Goal: Transaction & Acquisition: Obtain resource

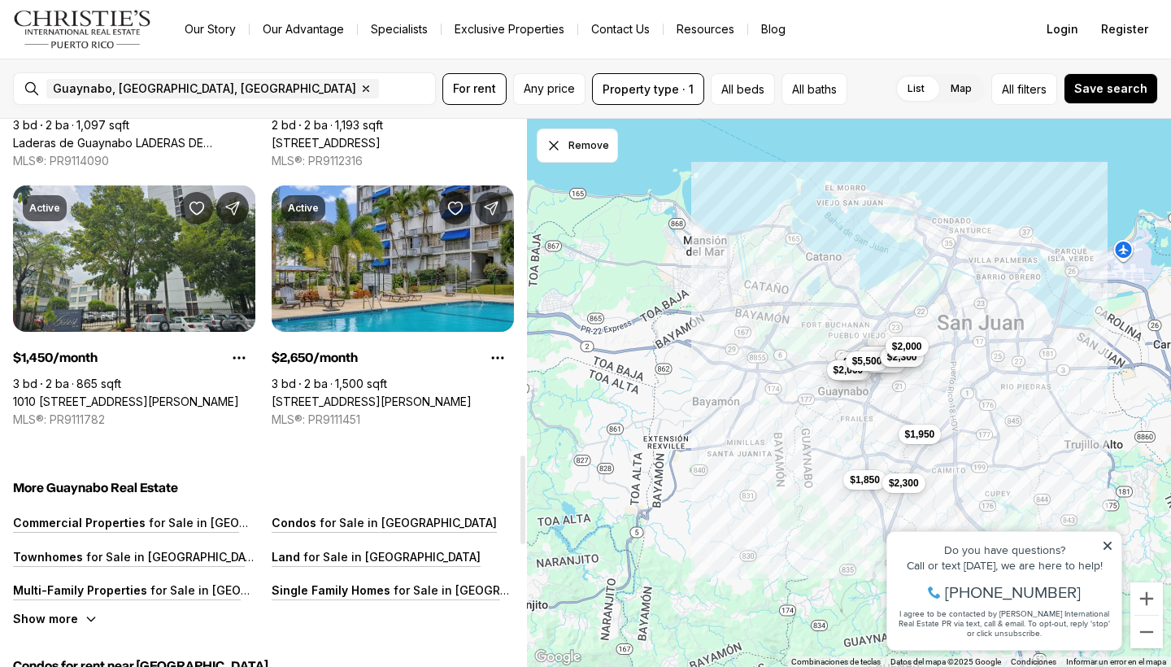
scroll to position [2067, 0]
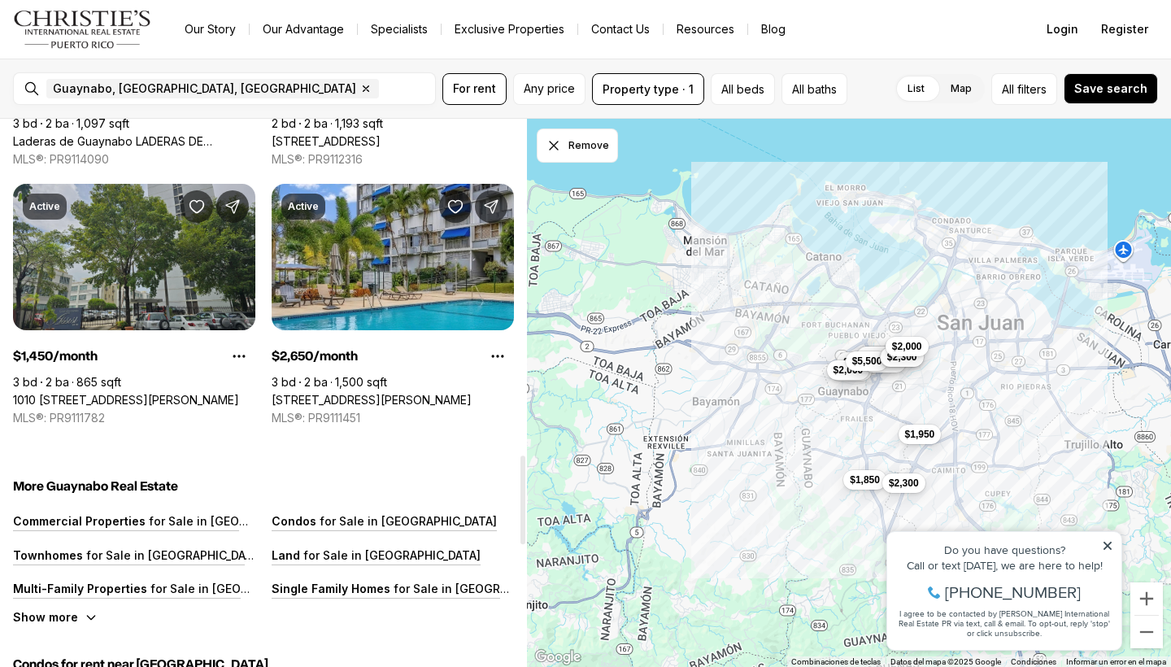
click at [156, 393] on link "1010 [STREET_ADDRESS][PERSON_NAME]" at bounding box center [126, 400] width 226 height 15
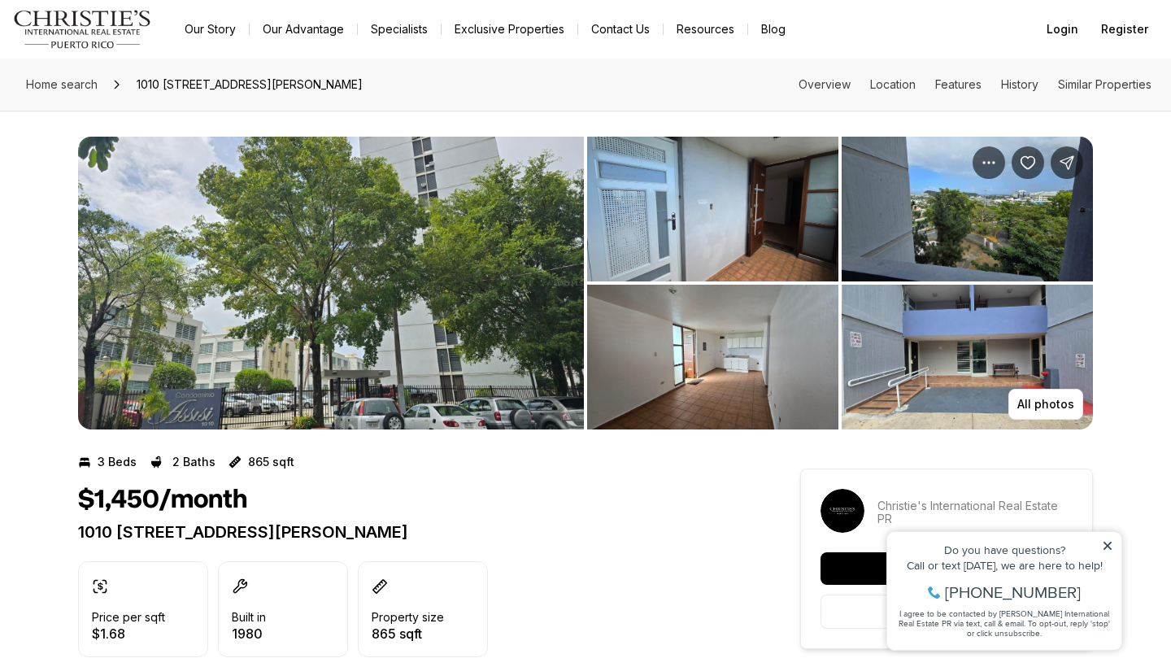
click at [689, 243] on img "View image gallery" at bounding box center [712, 209] width 251 height 145
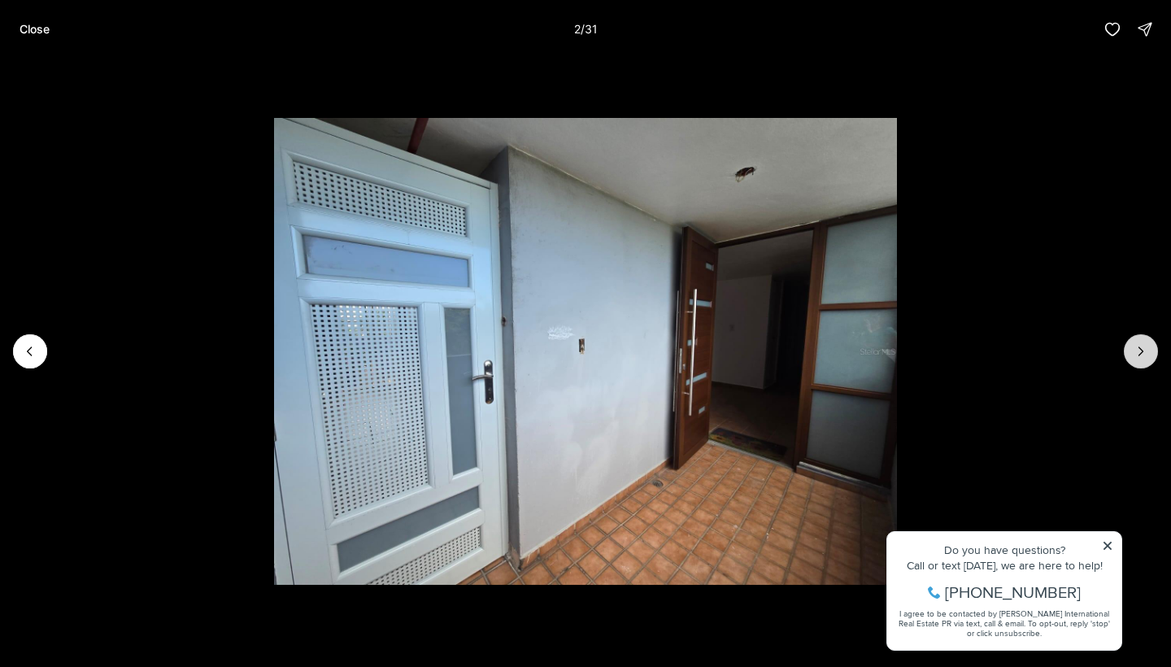
click at [1134, 346] on icon "Next slide" at bounding box center [1141, 351] width 16 height 16
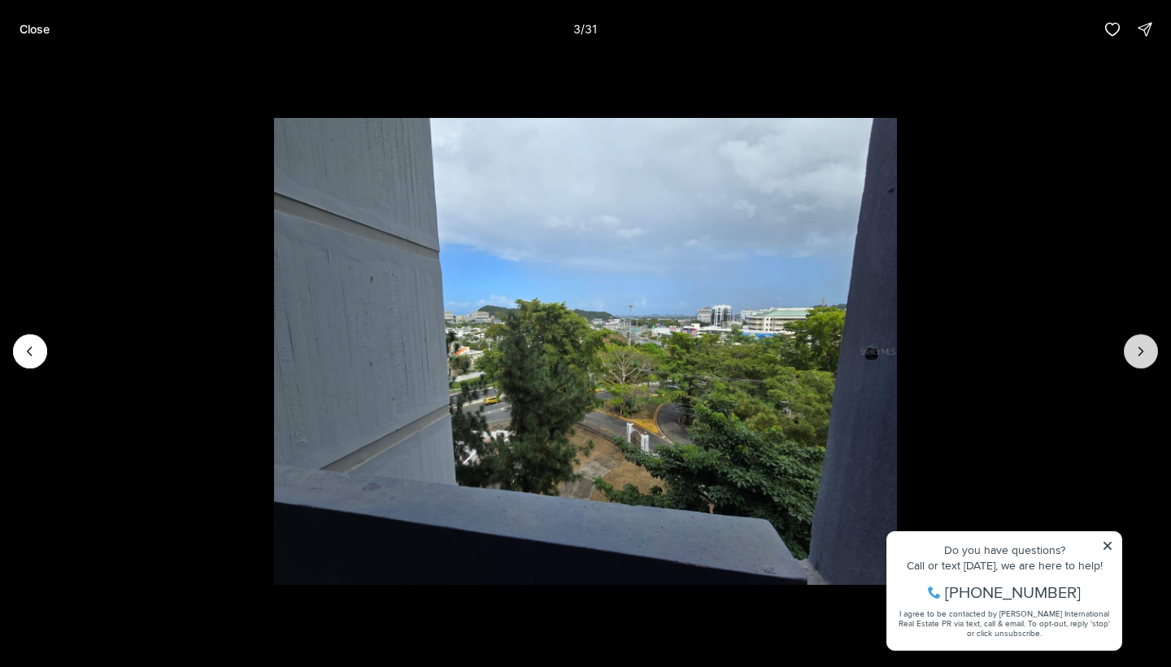
click at [1134, 346] on icon "Next slide" at bounding box center [1141, 351] width 16 height 16
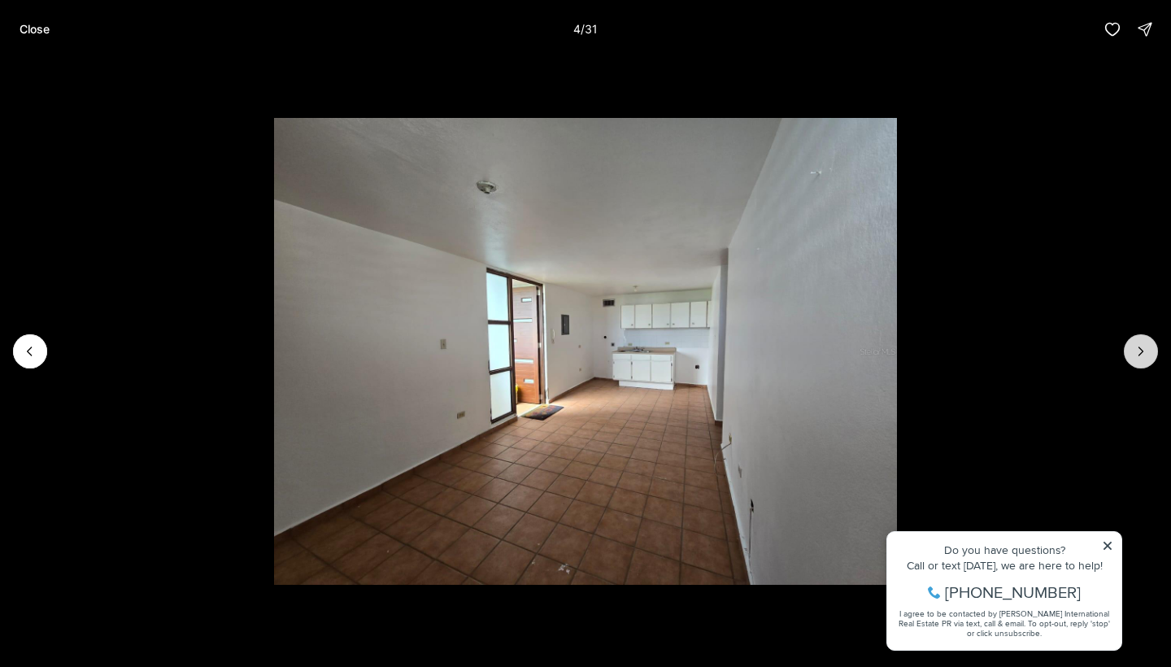
click at [1134, 346] on icon "Next slide" at bounding box center [1141, 351] width 16 height 16
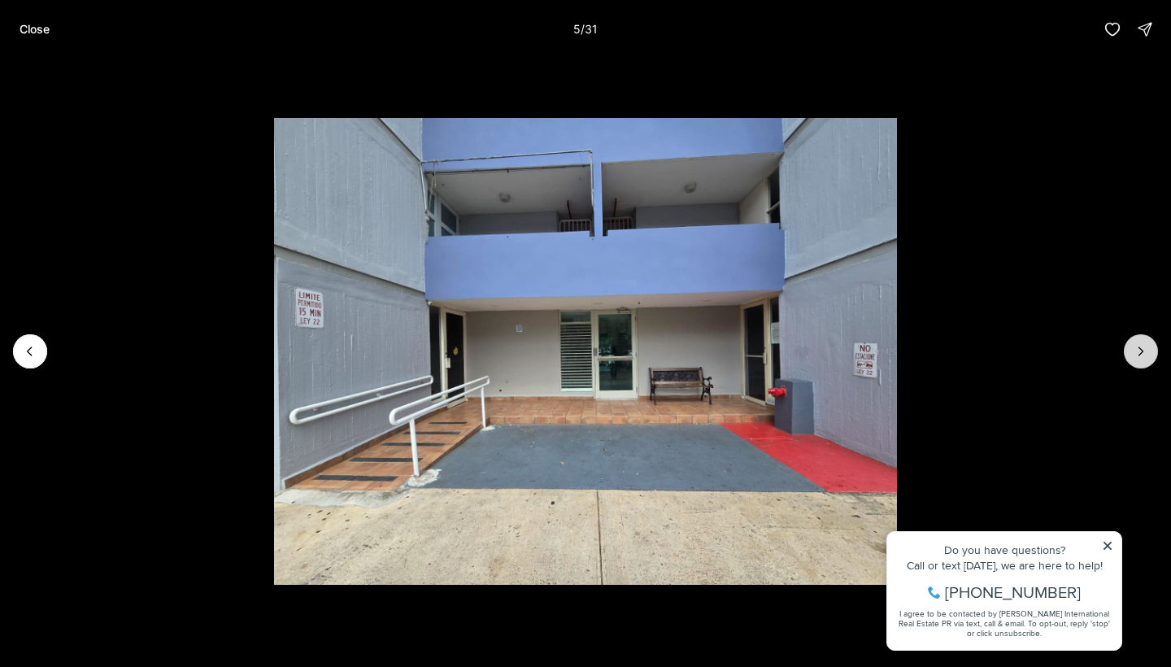
click at [1134, 346] on icon "Next slide" at bounding box center [1141, 351] width 16 height 16
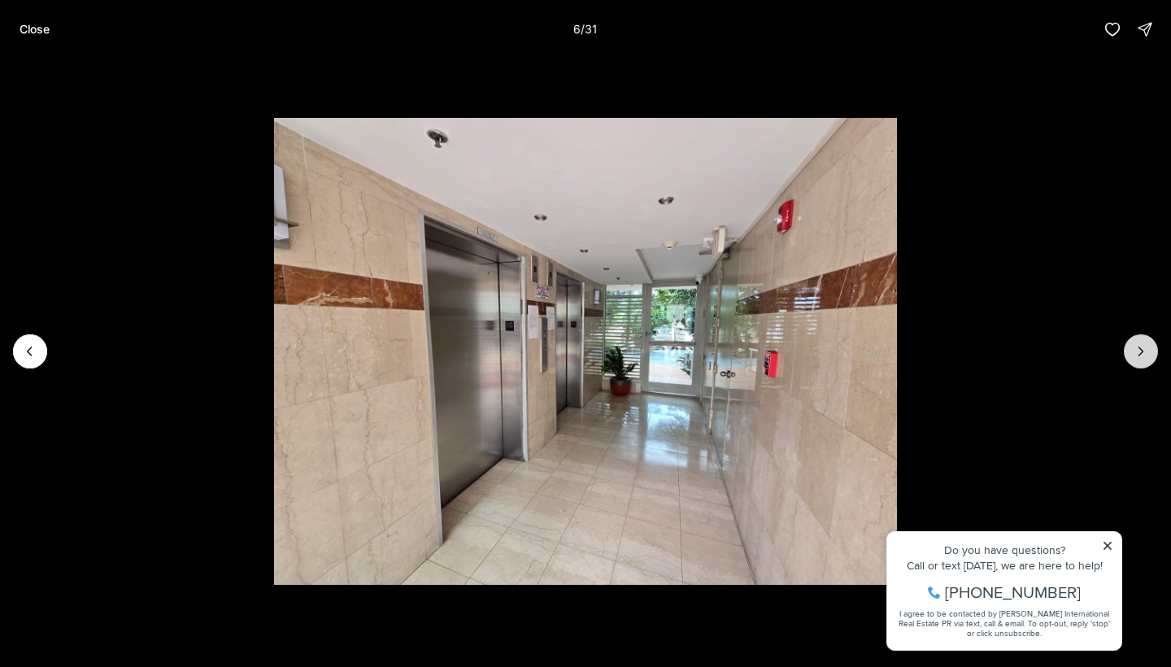
click at [1134, 346] on icon "Next slide" at bounding box center [1141, 351] width 16 height 16
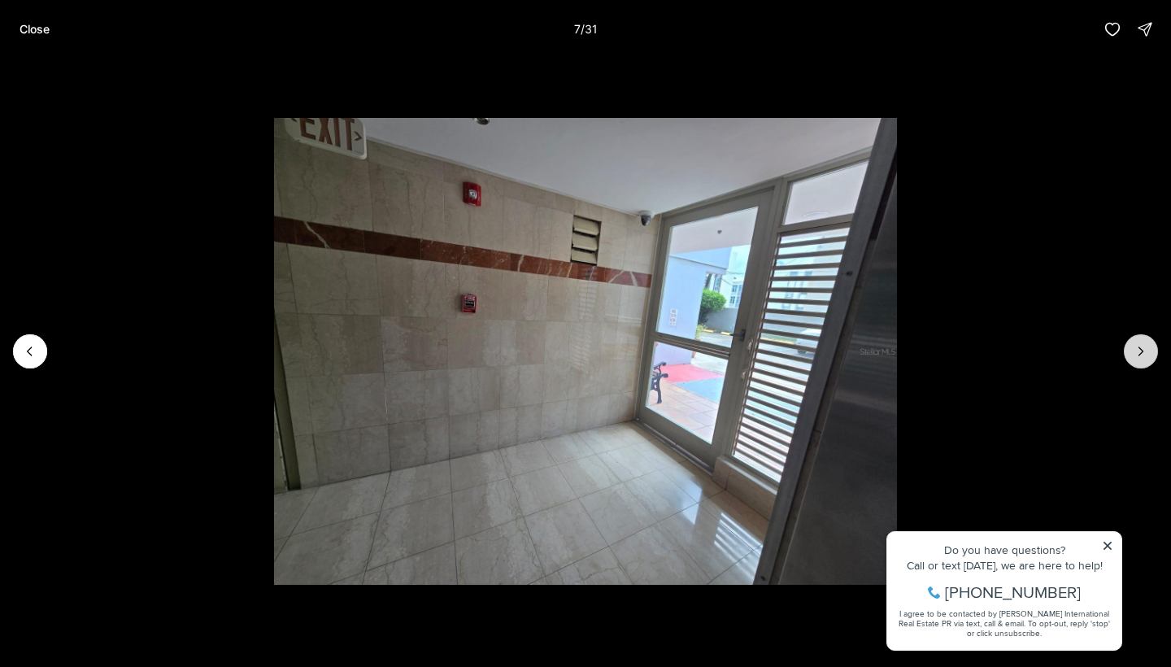
click at [1134, 346] on icon "Next slide" at bounding box center [1141, 351] width 16 height 16
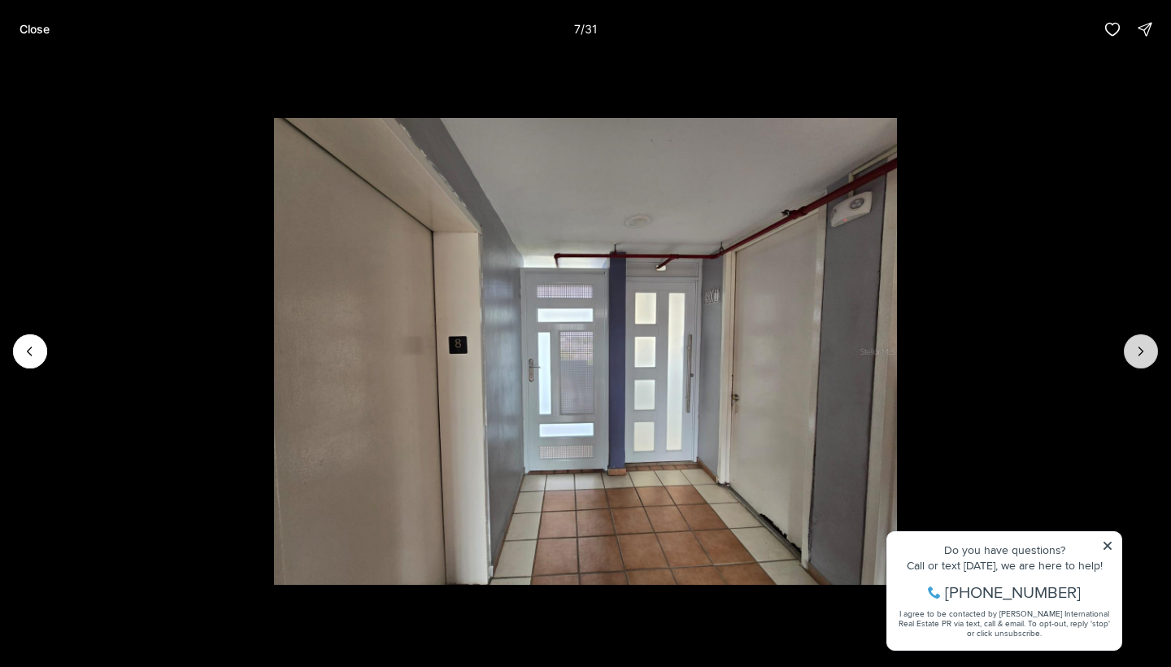
click at [1134, 346] on icon "Next slide" at bounding box center [1141, 351] width 16 height 16
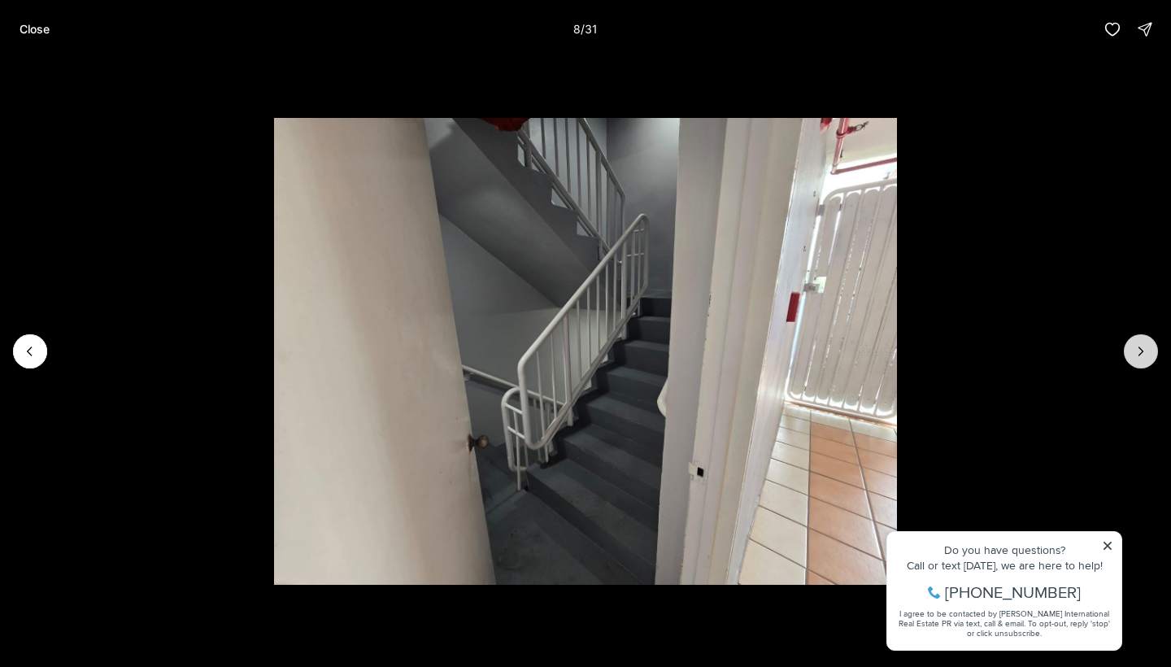
click at [1134, 346] on icon "Next slide" at bounding box center [1141, 351] width 16 height 16
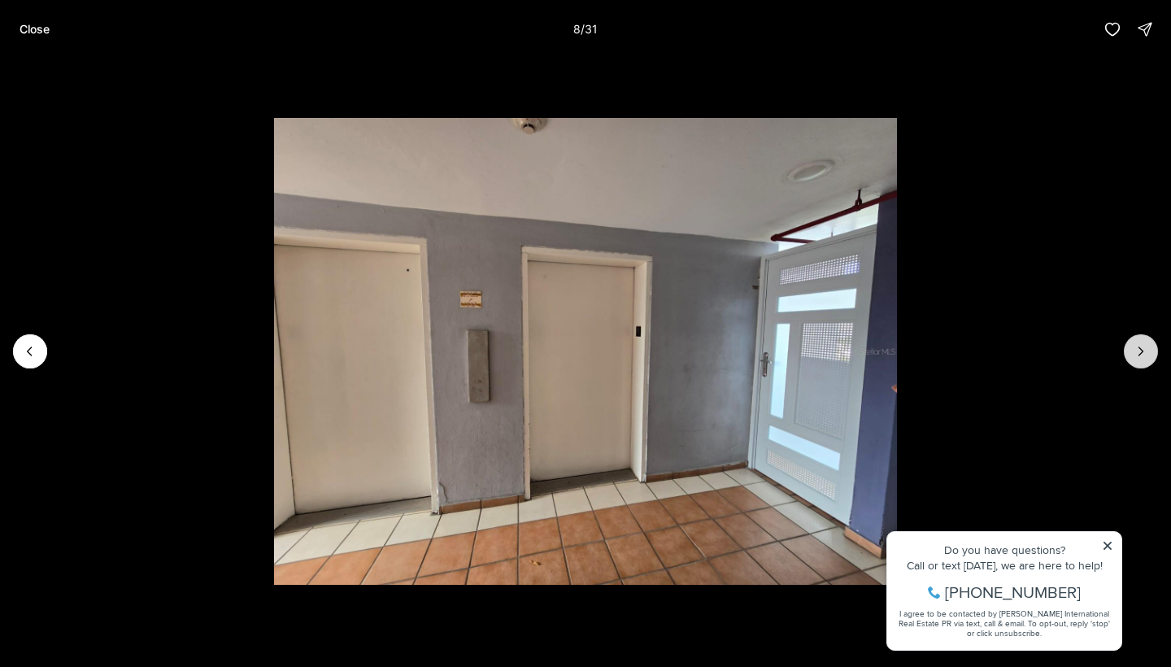
click at [1134, 346] on icon "Next slide" at bounding box center [1141, 351] width 16 height 16
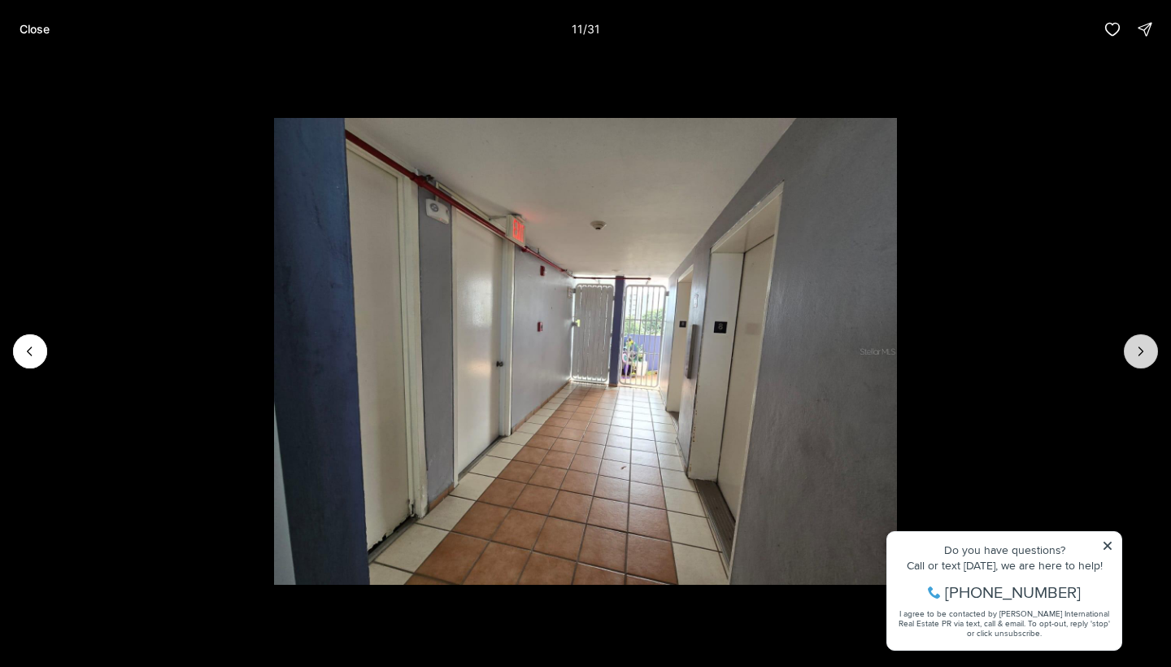
click at [1134, 346] on icon "Next slide" at bounding box center [1141, 351] width 16 height 16
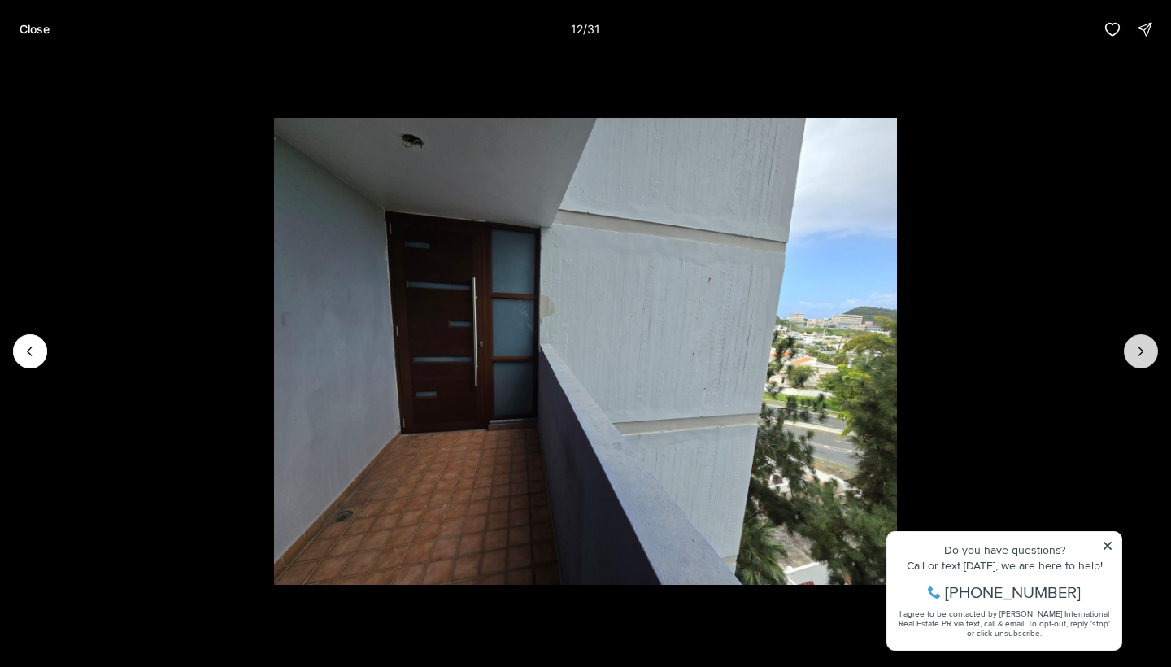
click at [1135, 348] on icon "Next slide" at bounding box center [1141, 351] width 16 height 16
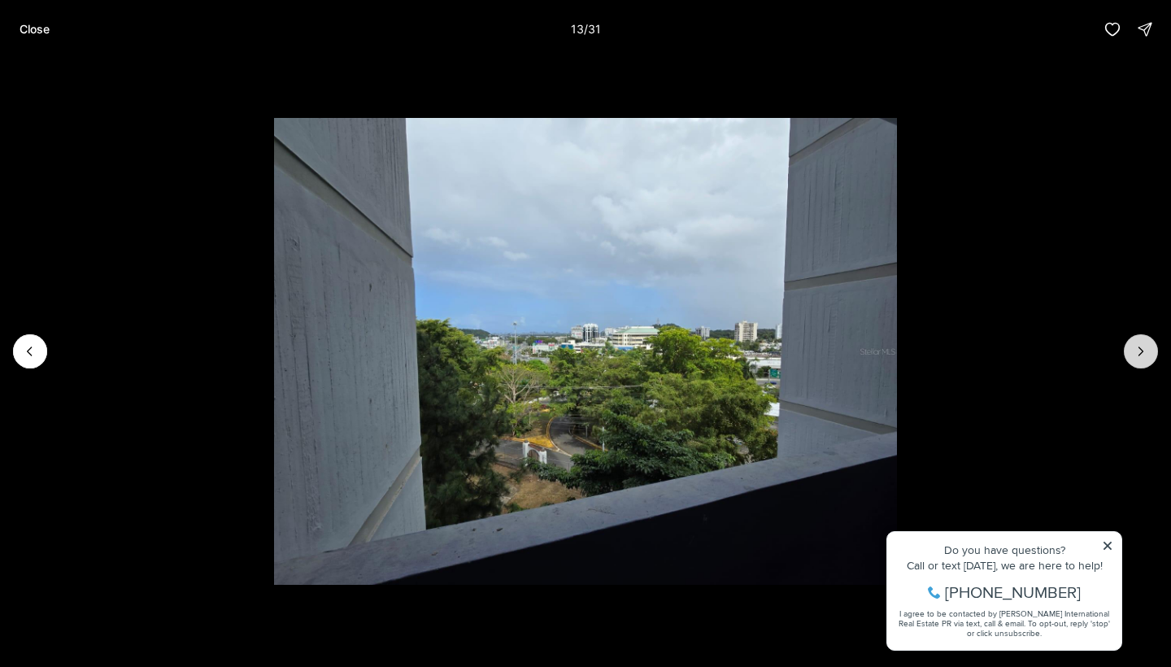
click at [1135, 348] on icon "Next slide" at bounding box center [1141, 351] width 16 height 16
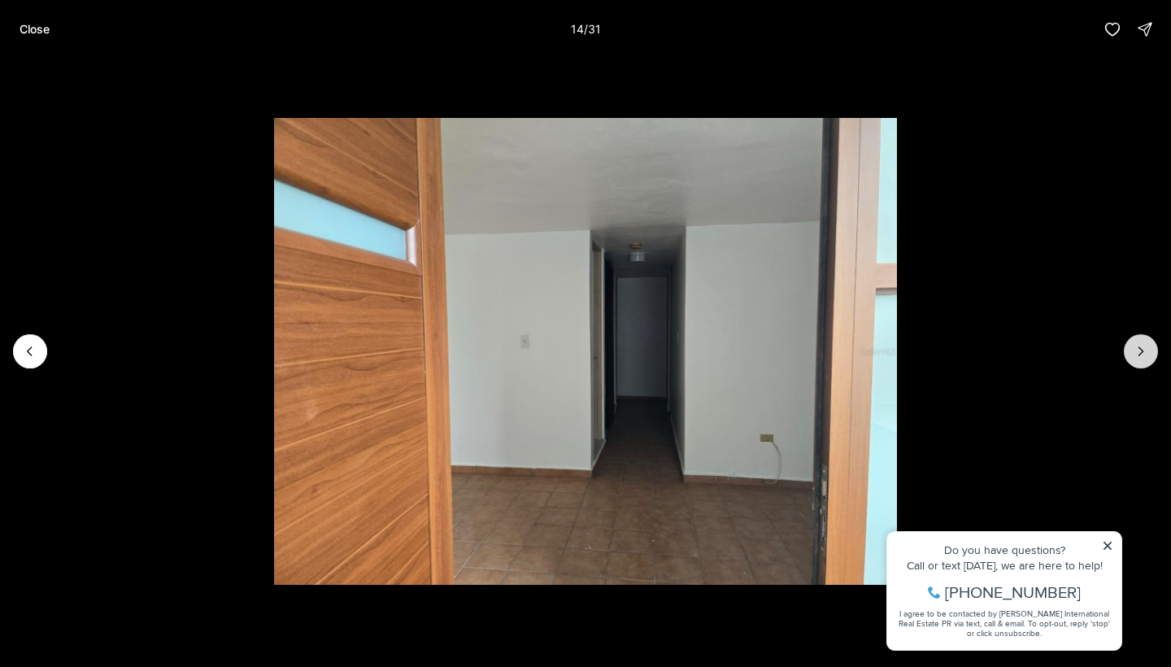
click at [1135, 348] on icon "Next slide" at bounding box center [1141, 351] width 16 height 16
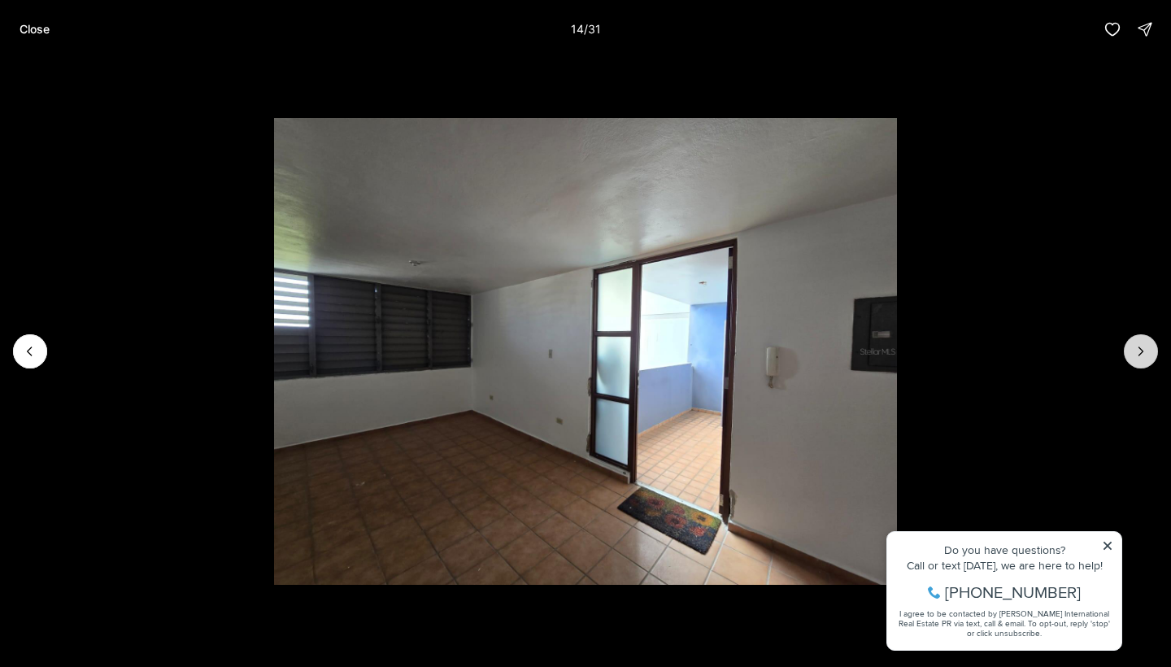
click at [1135, 348] on icon "Next slide" at bounding box center [1141, 351] width 16 height 16
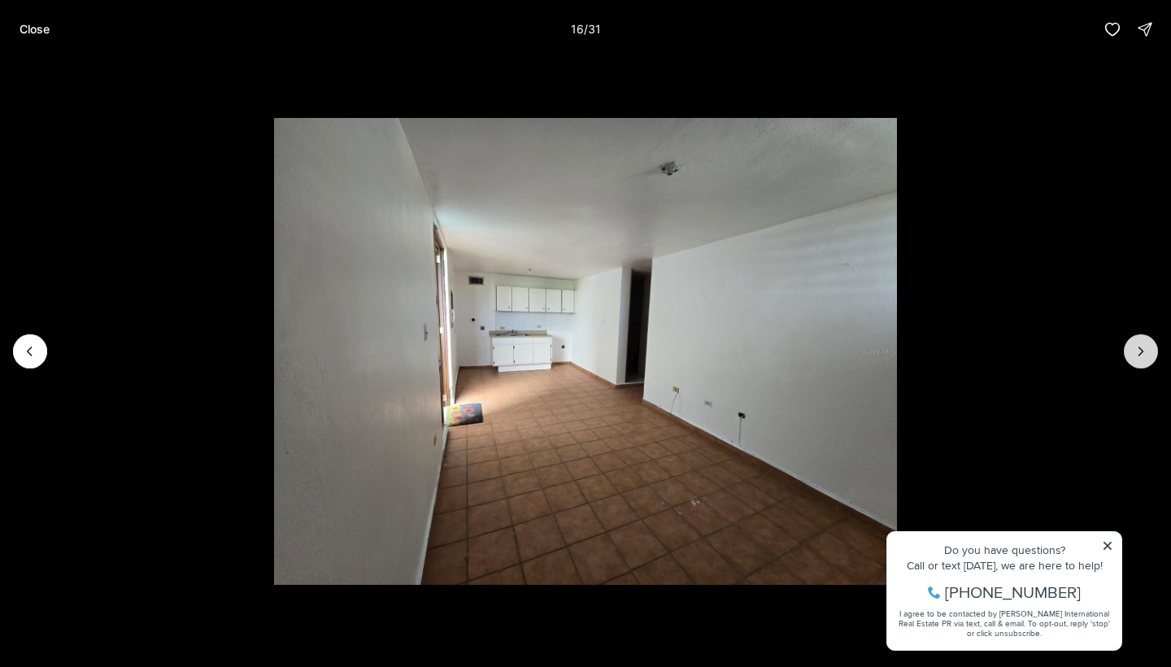
click at [1137, 350] on icon "Next slide" at bounding box center [1141, 351] width 16 height 16
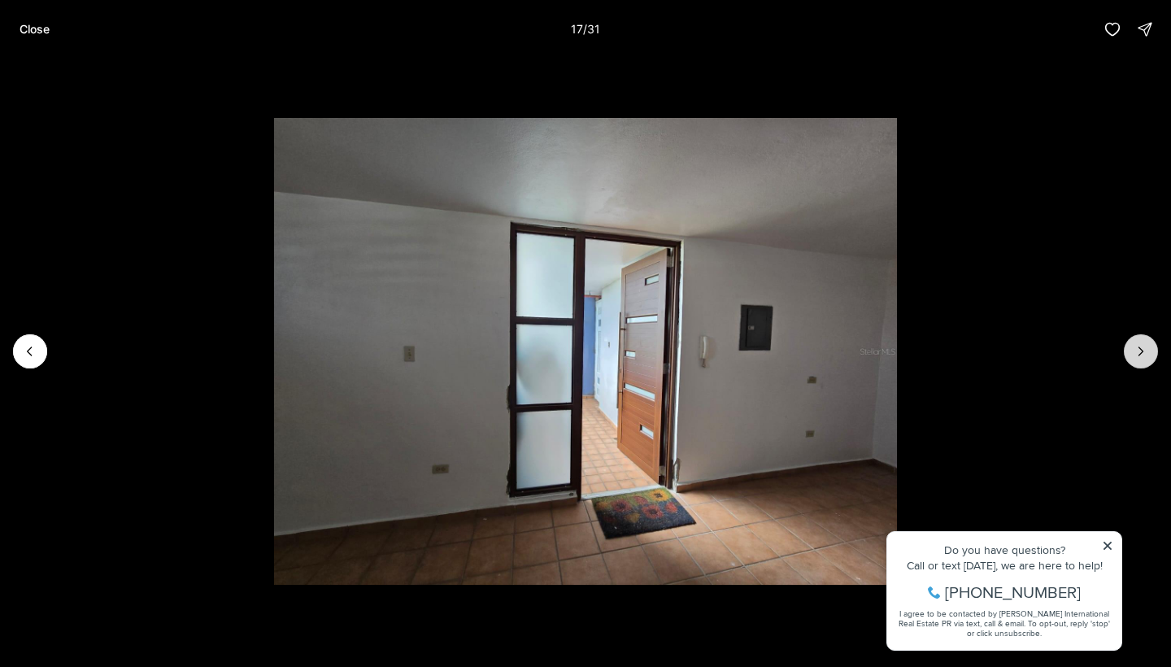
click at [1138, 351] on icon "Next slide" at bounding box center [1141, 351] width 16 height 16
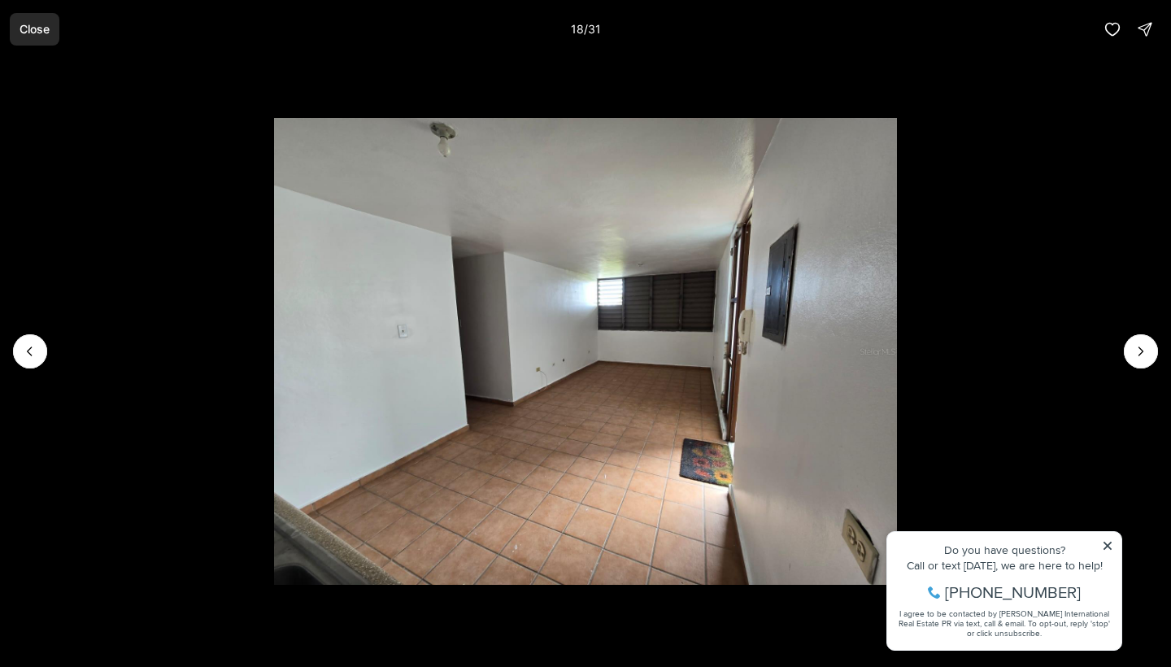
click at [33, 27] on p "Close" at bounding box center [35, 29] width 30 height 13
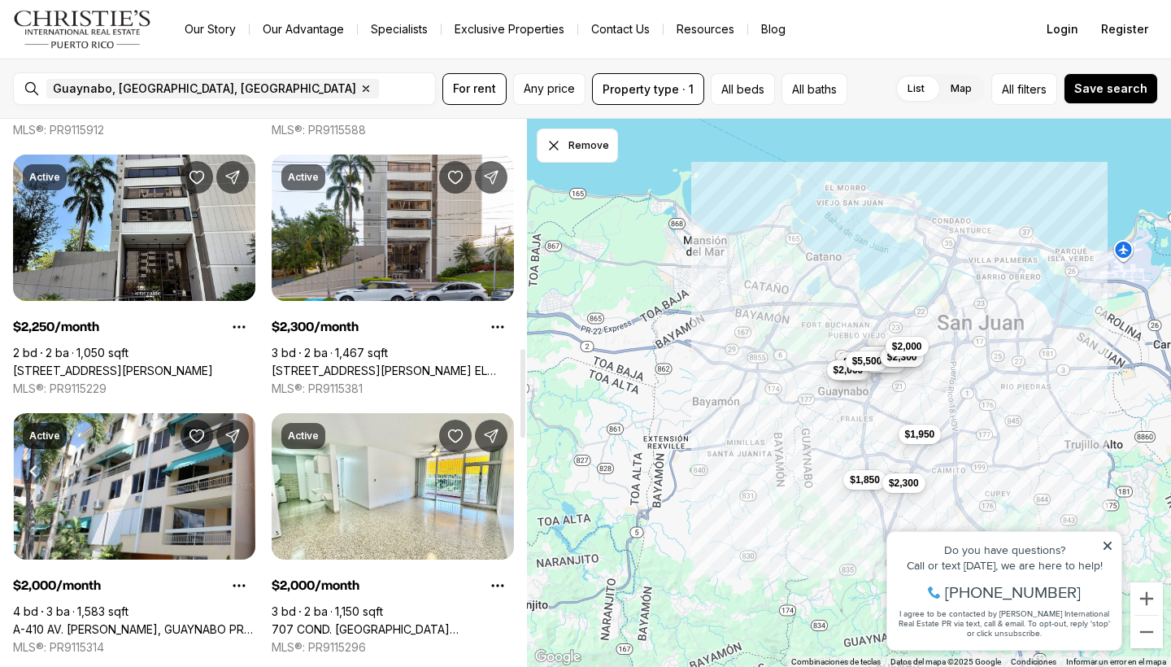
scroll to position [1074, 0]
